Goal: Find specific page/section: Find specific page/section

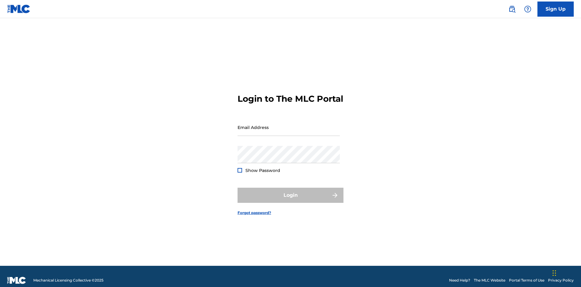
scroll to position [8, 0]
click at [289, 124] on input "Email Address" at bounding box center [289, 127] width 102 height 17
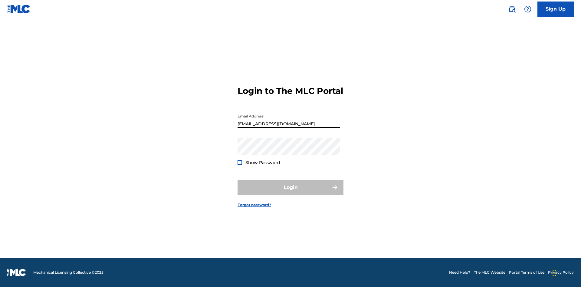
type input "[EMAIL_ADDRESS][DOMAIN_NAME]"
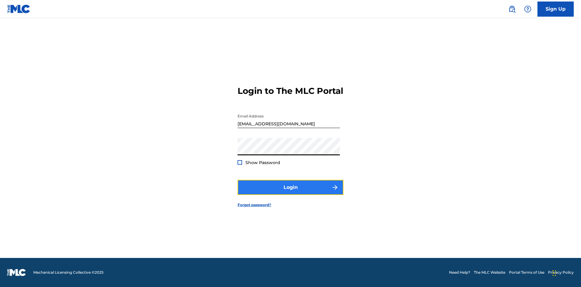
click at [291, 192] on button "Login" at bounding box center [291, 187] width 106 height 15
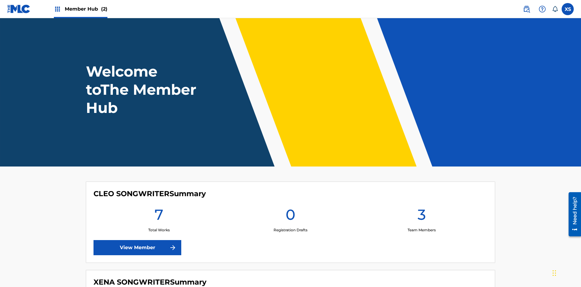
click at [86, 9] on span "Member Hub (2)" at bounding box center [86, 8] width 43 height 7
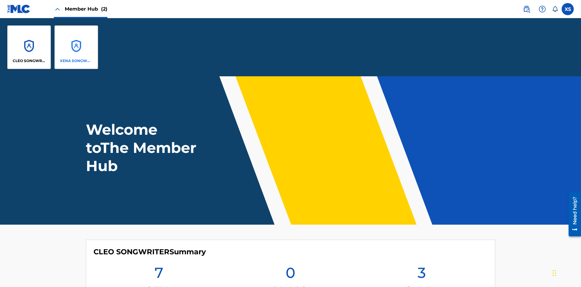
click at [76, 61] on p "XENA SONGWRITER" at bounding box center [76, 60] width 33 height 5
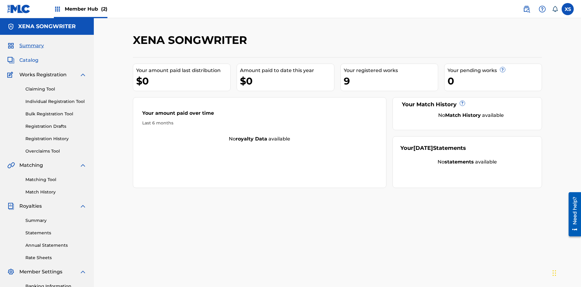
click at [29, 57] on span "Catalog" at bounding box center [28, 60] width 19 height 7
